Goal: Task Accomplishment & Management: Use online tool/utility

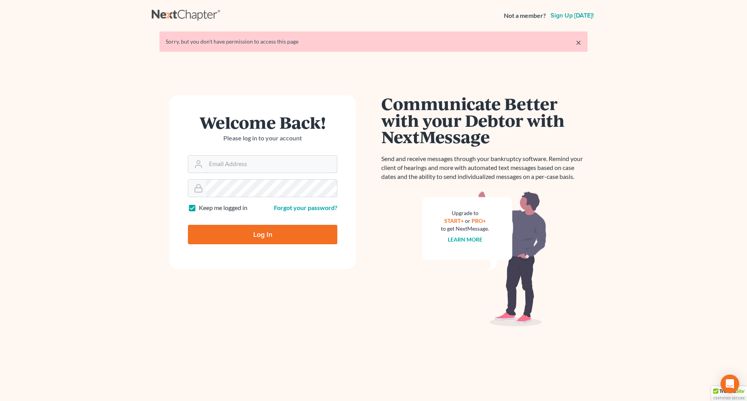
type input "wendy@cgwesq.com"
click at [257, 232] on input "Log In" at bounding box center [262, 234] width 149 height 19
type input "Thinking..."
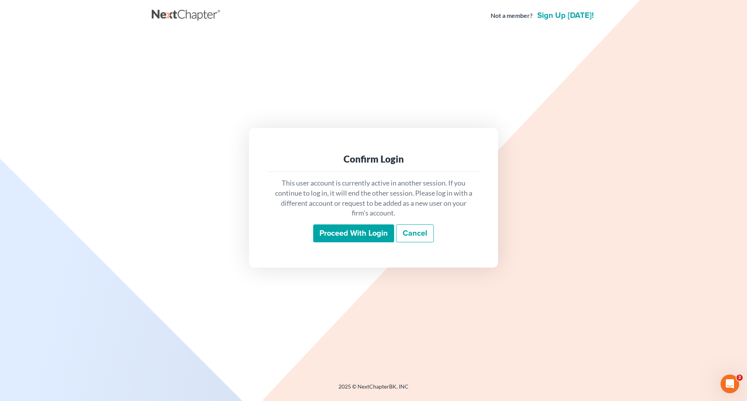
click at [344, 232] on input "Proceed with login" at bounding box center [353, 234] width 81 height 18
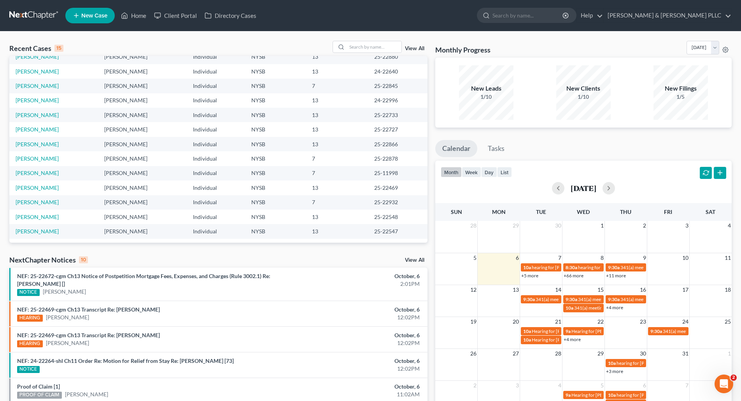
scroll to position [39, 0]
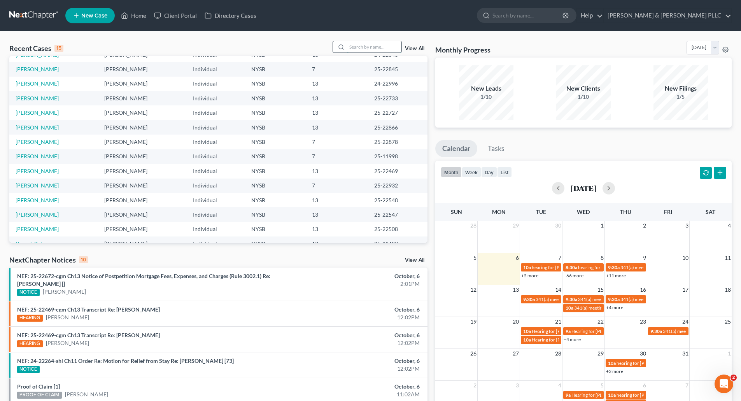
click at [366, 46] on input "search" at bounding box center [374, 46] width 54 height 11
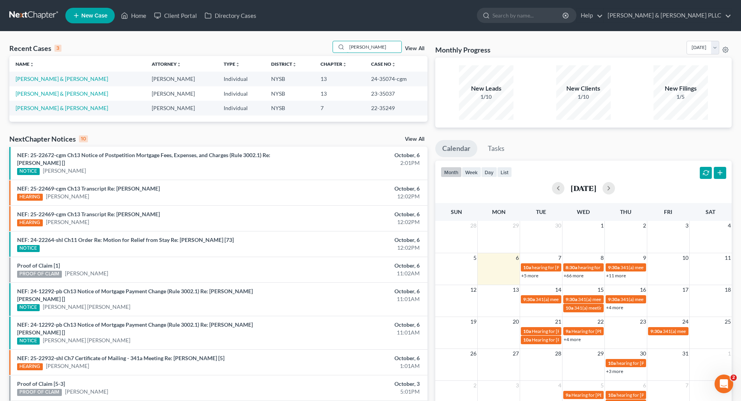
scroll to position [0, 0]
type input "[PERSON_NAME]"
click at [59, 77] on link "[PERSON_NAME] & [PERSON_NAME]" at bounding box center [62, 79] width 93 height 7
select select "6"
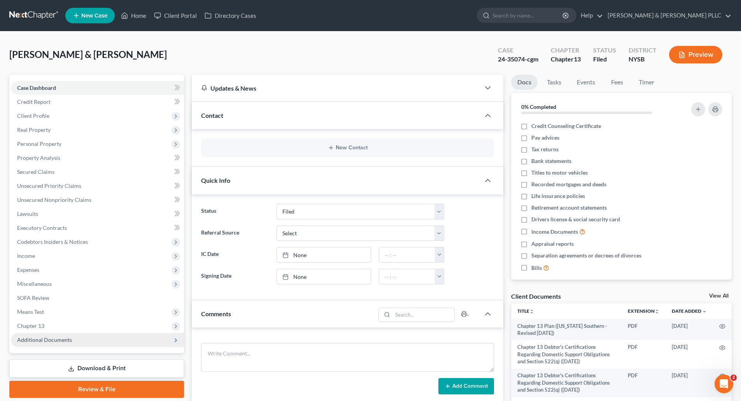
click at [42, 340] on span "Additional Documents" at bounding box center [44, 340] width 55 height 7
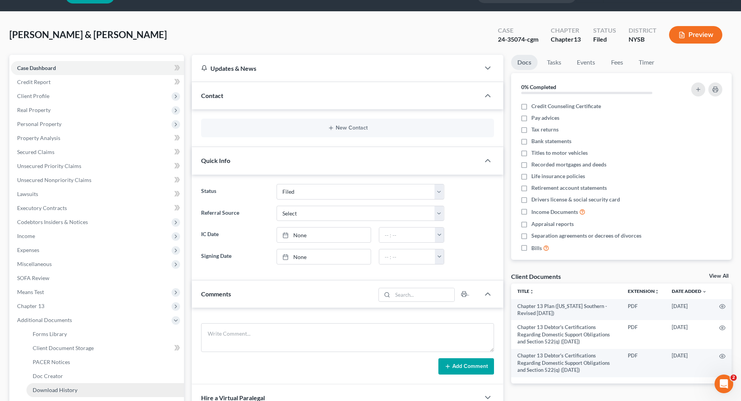
scroll to position [78, 0]
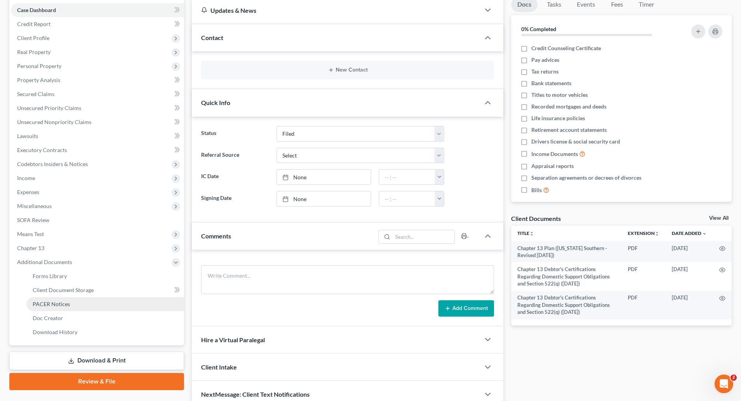
click at [56, 301] on span "PACER Notices" at bounding box center [51, 304] width 37 height 7
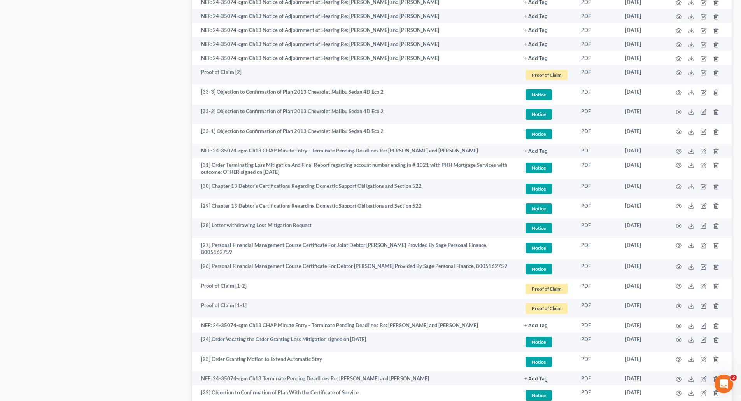
scroll to position [623, 0]
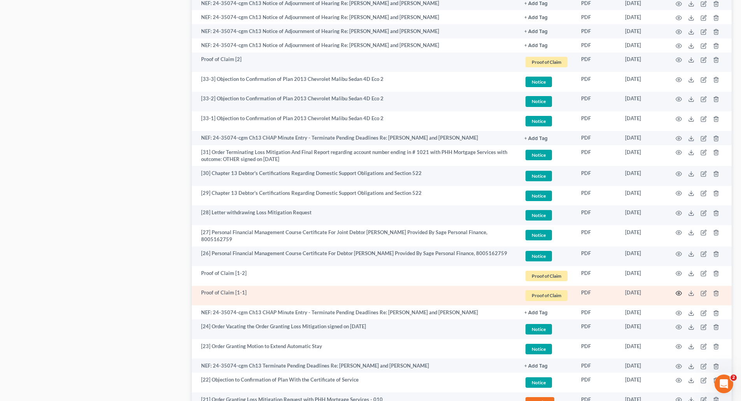
click at [679, 290] on icon "button" at bounding box center [679, 293] width 6 height 6
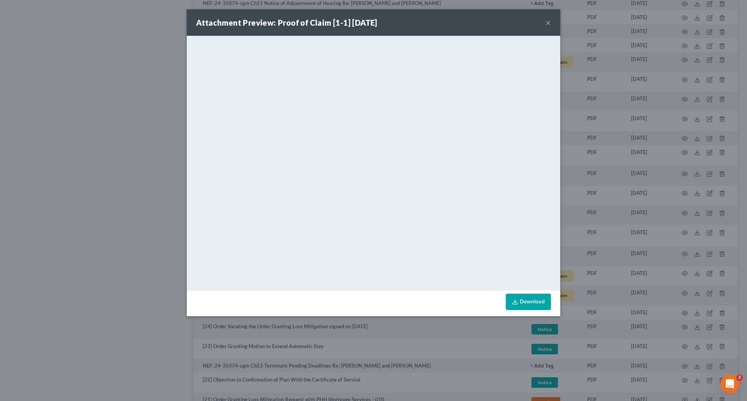
click at [548, 19] on button "×" at bounding box center [548, 22] width 5 height 9
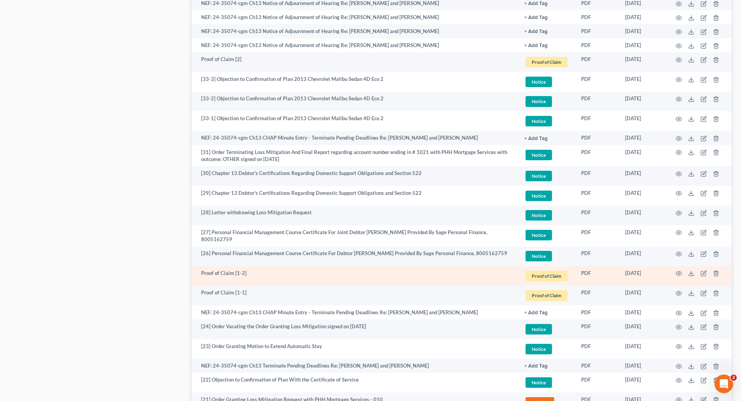
scroll to position [584, 0]
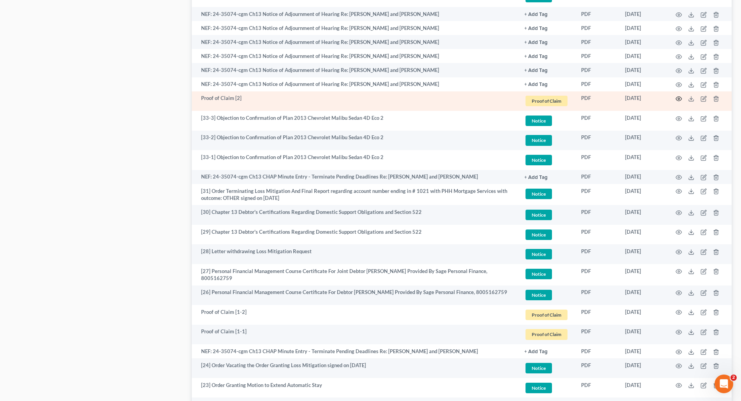
click at [678, 97] on icon "button" at bounding box center [679, 99] width 6 height 4
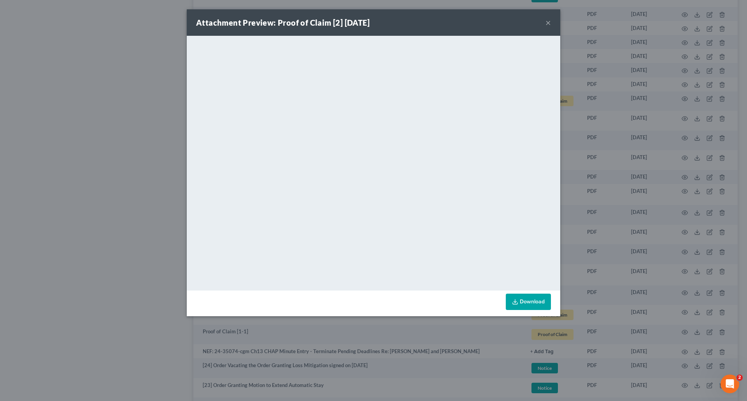
click at [548, 21] on button "×" at bounding box center [548, 22] width 5 height 9
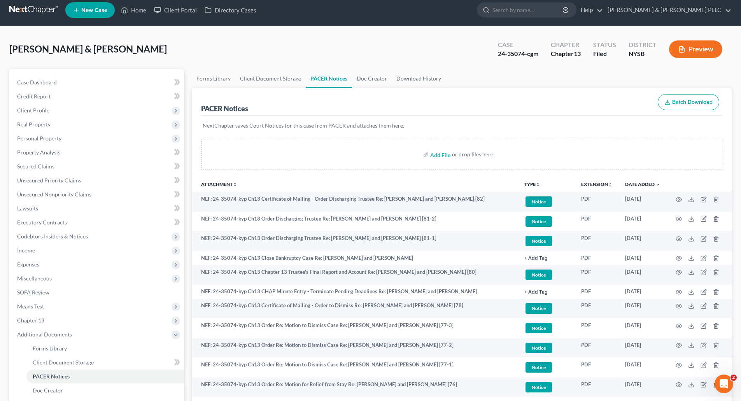
scroll to position [0, 0]
